Goal: Transaction & Acquisition: Purchase product/service

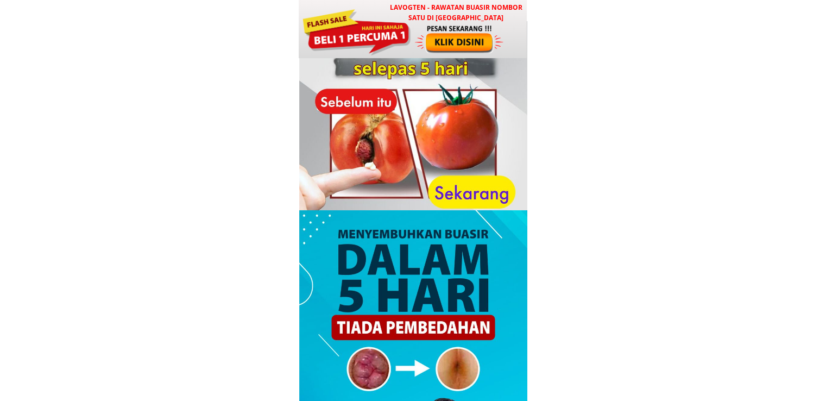
click at [372, 53] on div at bounding box center [357, 31] width 110 height 49
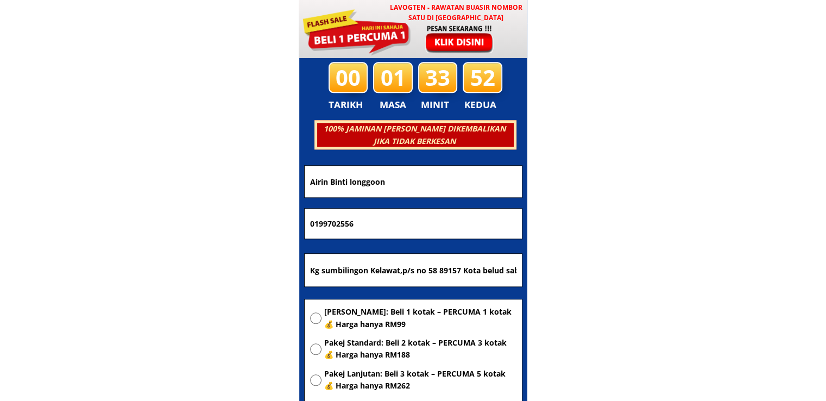
scroll to position [5239, 0]
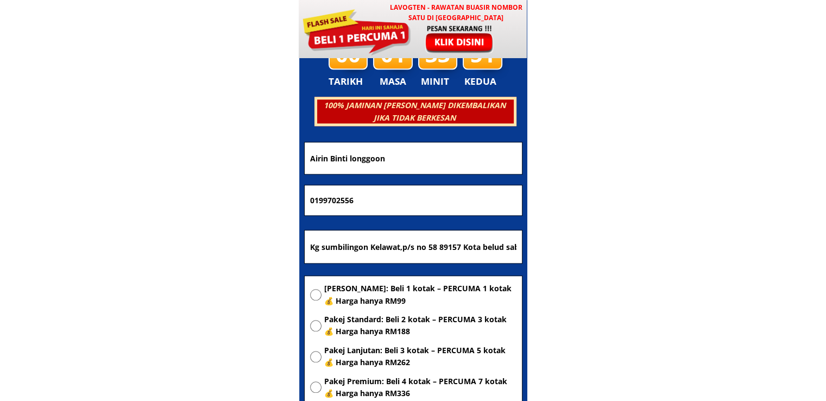
click at [439, 243] on input "Kg sumbilingon Kelawat,p/s no 58 89157 Kota belud sabah" at bounding box center [414, 246] width 212 height 33
click at [409, 288] on span "[PERSON_NAME]: Beli 1 kotak – PERCUMA 1 kotak 💰 Harga hanya RM99" at bounding box center [420, 295] width 192 height 24
radio input "true"
click at [416, 239] on input "Kg sumbilingon Kelawat,p/s no 58 89157 Kota belud sabah" at bounding box center [414, 246] width 212 height 33
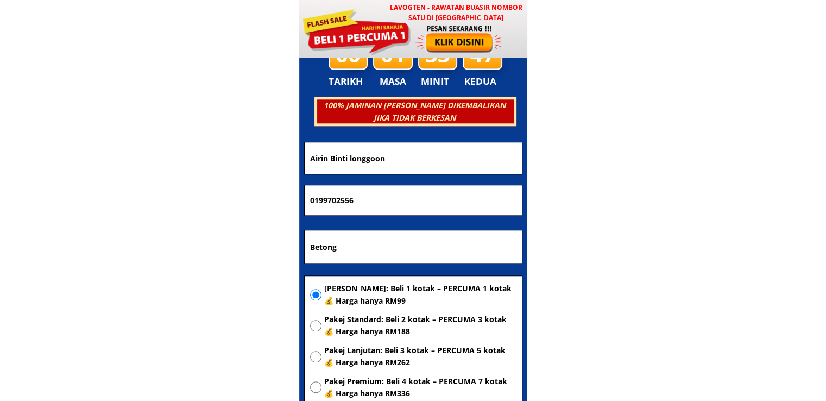
type input "Betong"
drag, startPoint x: 405, startPoint y: 198, endPoint x: 104, endPoint y: 209, distance: 301.2
click at [113, 209] on body "LAVOGTEN - Rawatan Buasir Nombor Satu di [GEOGRAPHIC_DATA] Dengarkan pengalaman…" at bounding box center [413, 311] width 826 height 11100
paste input "148445722"
type input "148445722"
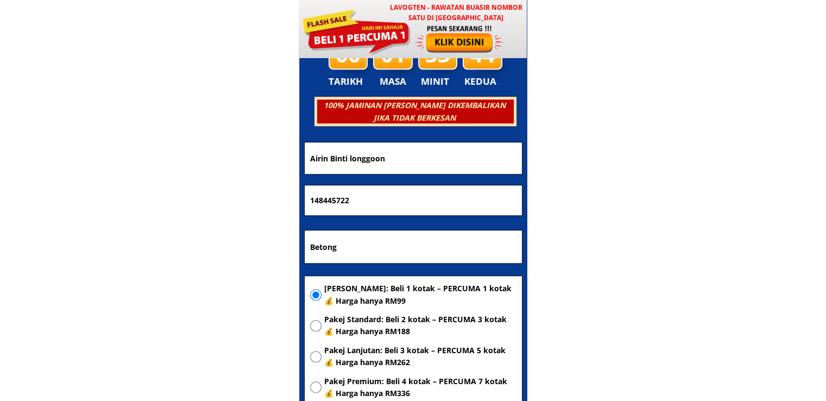
drag, startPoint x: 290, startPoint y: 148, endPoint x: 84, endPoint y: 166, distance: 207.2
click at [91, 166] on body "LAVOGTEN - Rawatan Buasir Nombor Satu di [GEOGRAPHIC_DATA] Dengarkan pengalaman…" at bounding box center [413, 311] width 826 height 11100
paste input "[PERSON_NAME]"
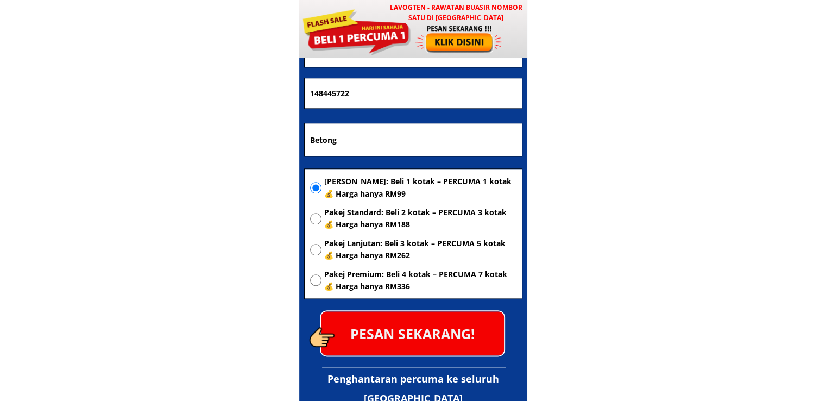
scroll to position [5347, 0]
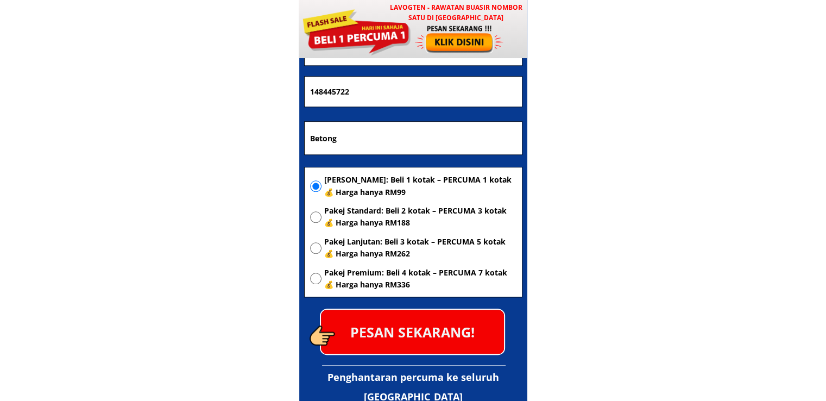
type input "[PERSON_NAME]"
click at [441, 326] on p "PESAN SEKARANG!" at bounding box center [412, 332] width 183 height 44
